Goal: Information Seeking & Learning: Learn about a topic

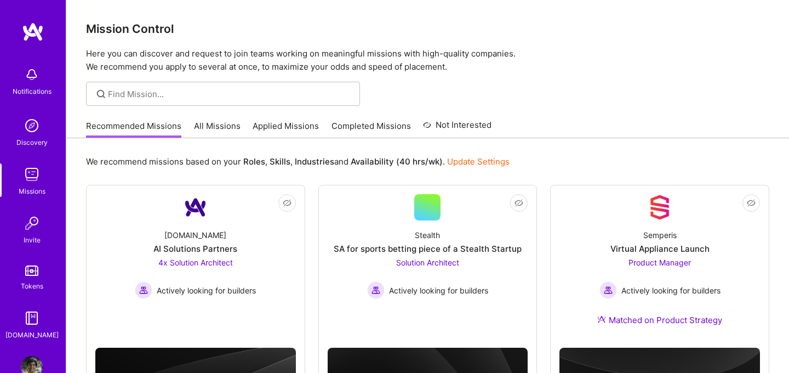
click at [220, 131] on link "All Missions" at bounding box center [217, 129] width 47 height 18
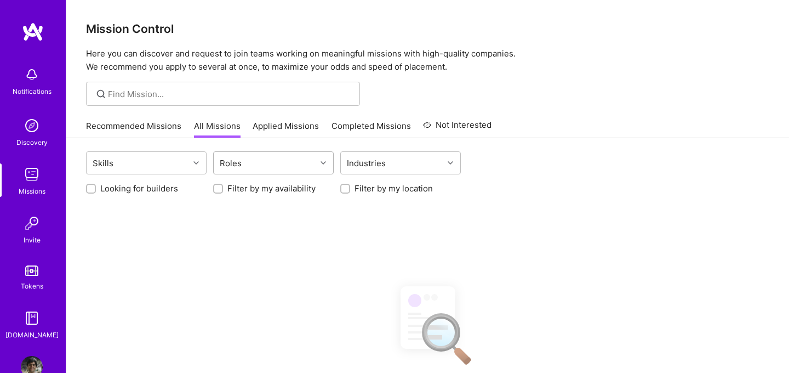
click at [281, 167] on div "Roles" at bounding box center [265, 163] width 102 height 22
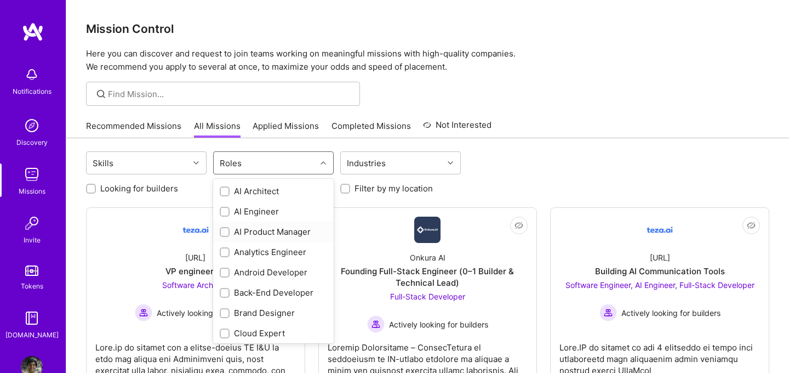
click at [279, 232] on div "AI Product Manager" at bounding box center [273, 232] width 107 height 12
checkbox input "true"
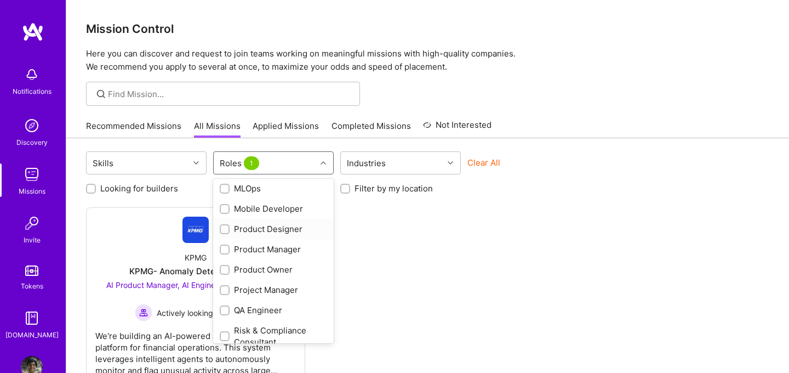
scroll to position [413, 0]
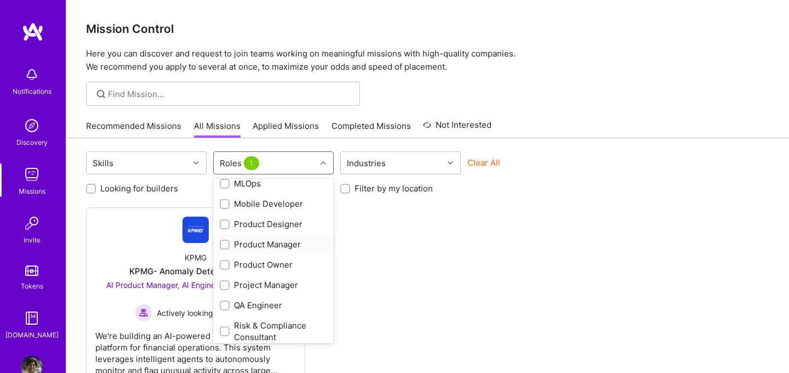
click at [276, 251] on div "Product Manager" at bounding box center [273, 244] width 121 height 20
checkbox input "true"
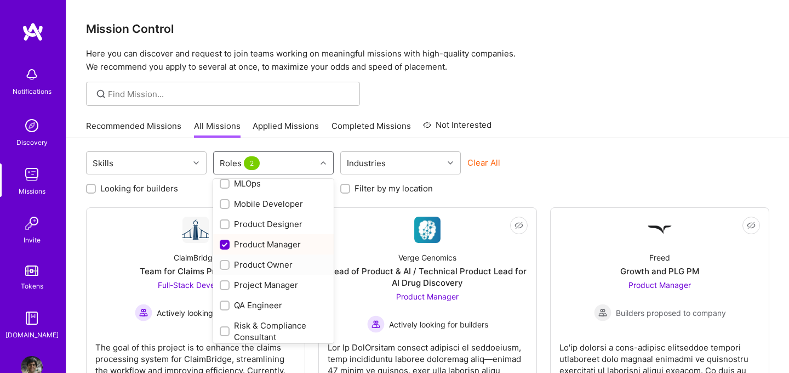
click at [267, 262] on div "Product Owner" at bounding box center [273, 265] width 107 height 12
checkbox input "true"
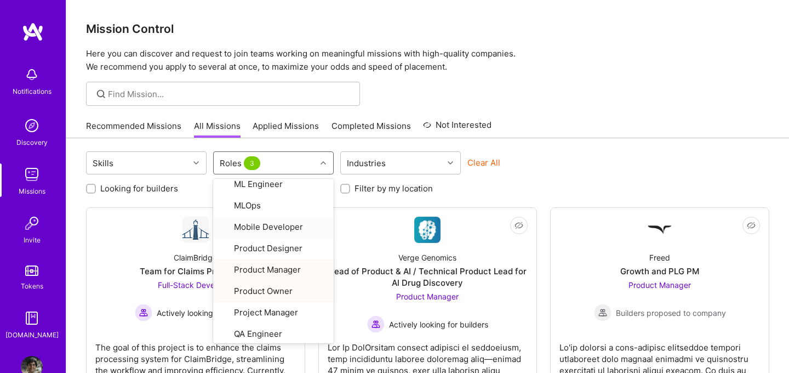
click at [658, 96] on div at bounding box center [427, 94] width 723 height 24
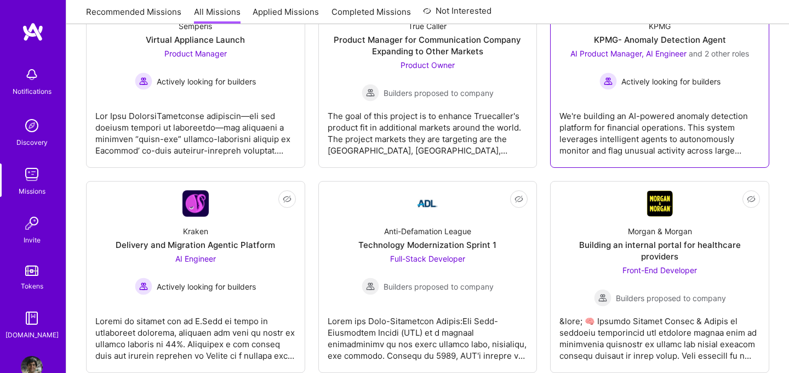
scroll to position [451, 0]
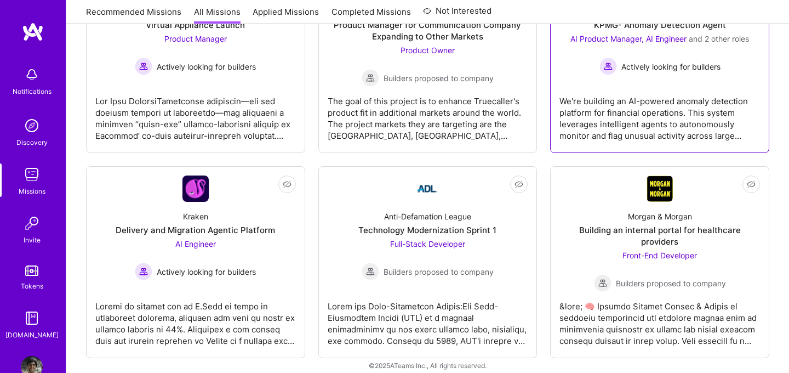
click at [670, 122] on div "We're building an AI-powered anomaly detection platform for financial operation…" at bounding box center [659, 114] width 201 height 55
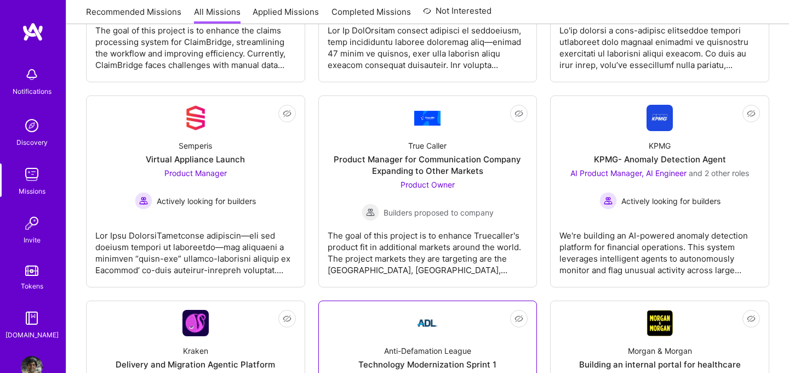
scroll to position [313, 0]
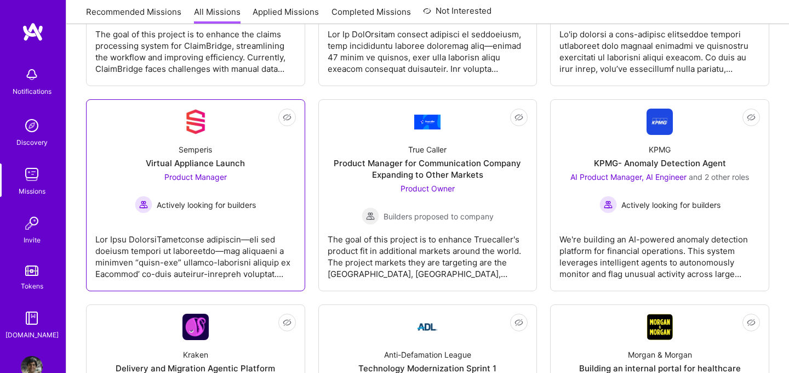
click at [231, 171] on div "Product Manager Actively looking for builders" at bounding box center [195, 192] width 121 height 42
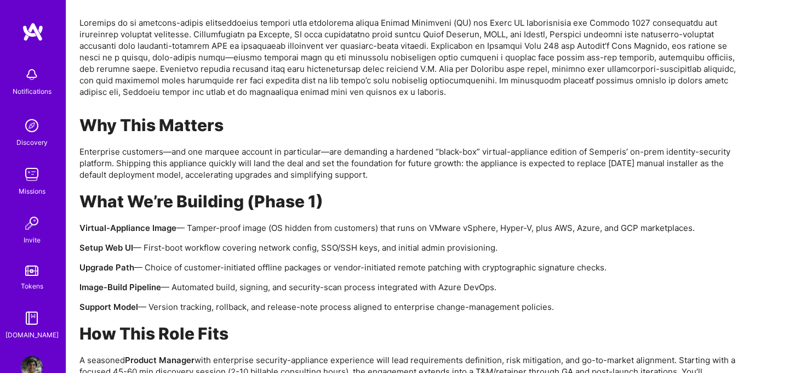
scroll to position [753, 0]
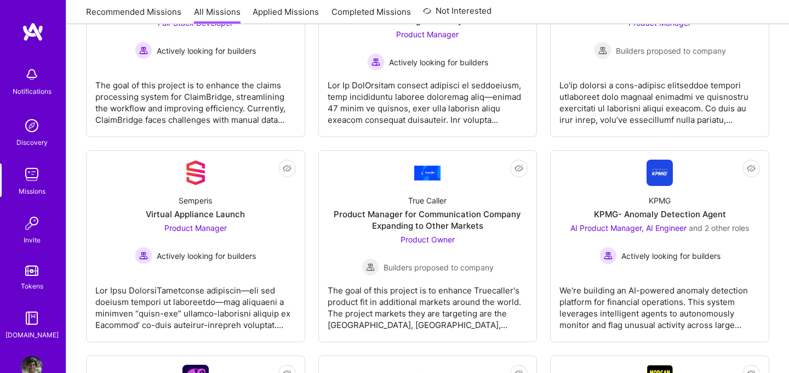
scroll to position [181, 0]
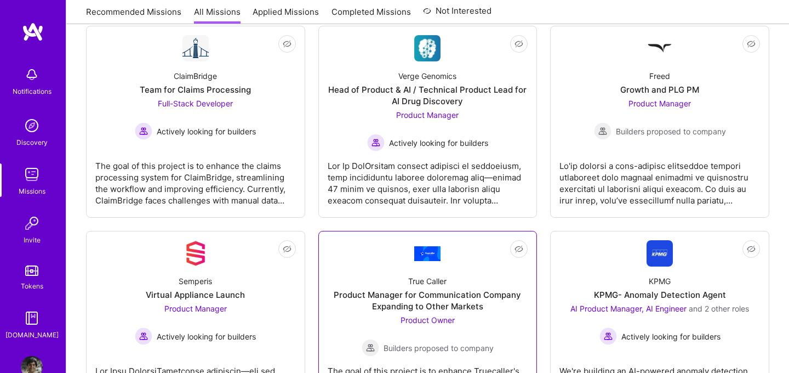
click at [390, 300] on div "Product Manager for Communication Company Expanding to Other Markets" at bounding box center [428, 300] width 201 height 23
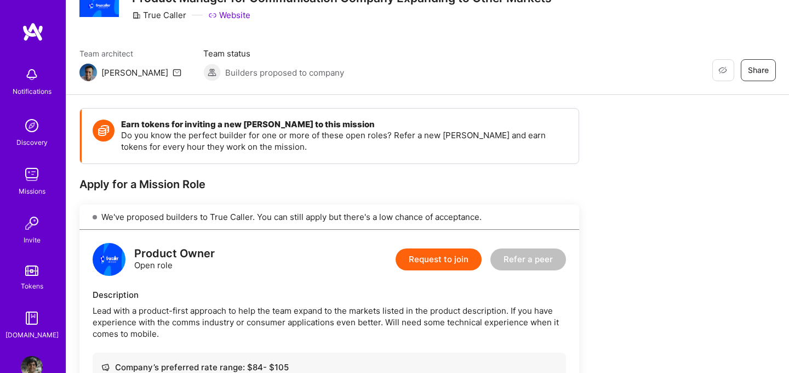
scroll to position [41, 0]
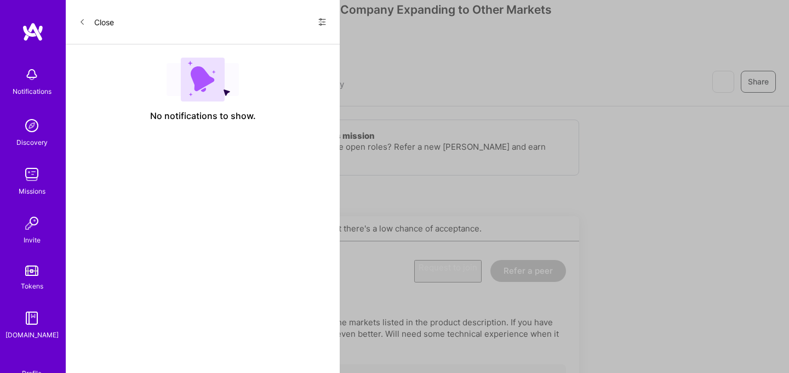
scroll to position [181, 0]
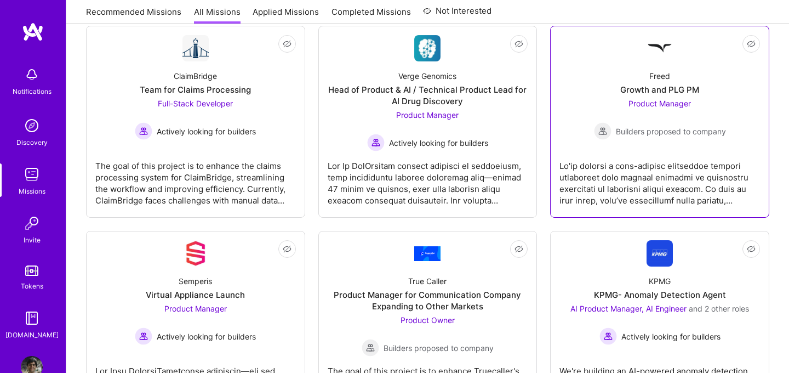
click at [612, 168] on div at bounding box center [659, 178] width 201 height 55
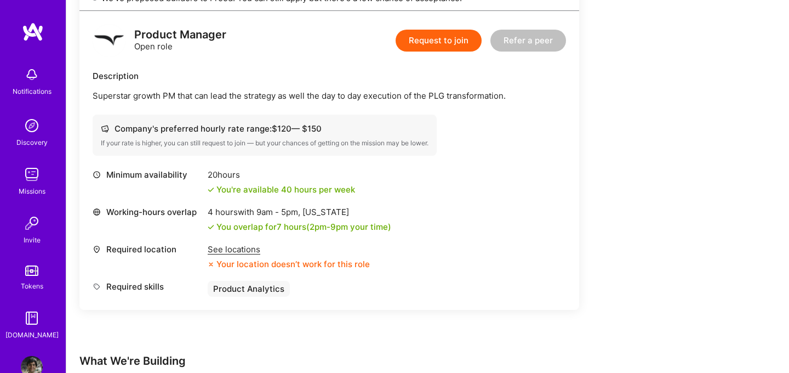
scroll to position [283, 0]
